Goal: Task Accomplishment & Management: Manage account settings

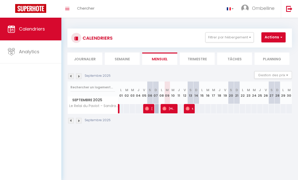
click at [79, 121] on img at bounding box center [79, 121] width 6 height 6
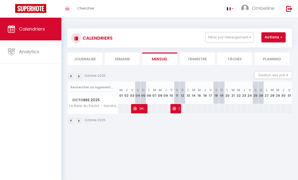
click at [81, 121] on img at bounding box center [79, 121] width 6 height 6
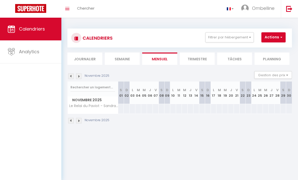
click at [70, 122] on img at bounding box center [71, 121] width 6 height 6
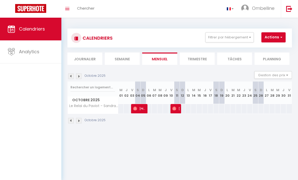
click at [81, 123] on img at bounding box center [79, 121] width 6 height 6
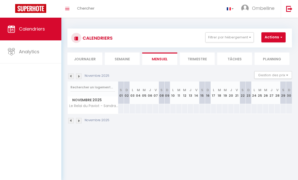
click at [73, 123] on img at bounding box center [71, 121] width 6 height 6
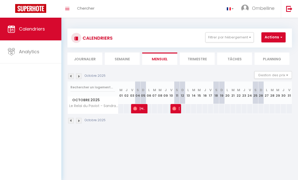
click at [81, 121] on img at bounding box center [79, 121] width 6 height 6
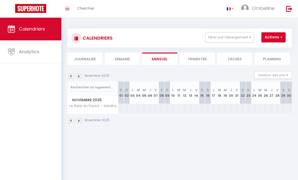
click at [71, 119] on img at bounding box center [71, 121] width 6 height 6
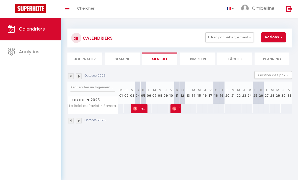
click at [176, 110] on img at bounding box center [174, 109] width 4 height 4
select select "OK"
select select "0"
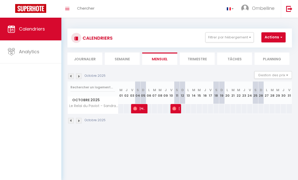
select select "1"
select select
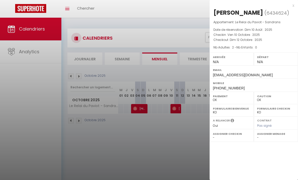
select select "41776"
select select "27492"
click at [180, 145] on div at bounding box center [149, 90] width 298 height 180
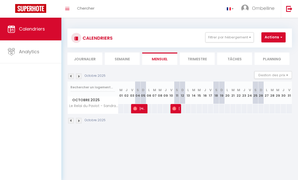
click at [70, 122] on img at bounding box center [71, 121] width 6 height 6
